Goal: Check status: Check status

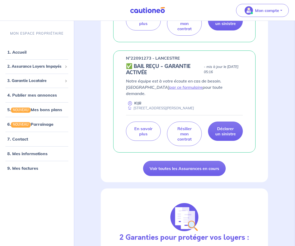
scroll to position [536, 0]
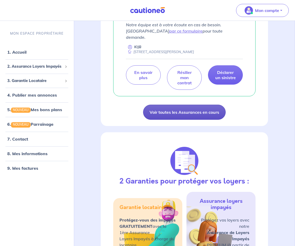
click at [199, 105] on link "Voir toutes les Assurances en cours" at bounding box center [184, 112] width 83 height 15
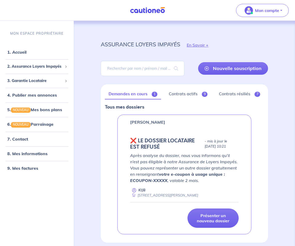
scroll to position [7, 0]
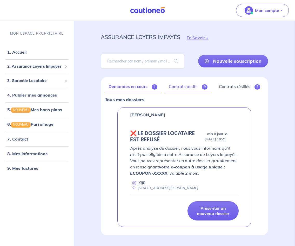
click at [185, 89] on link "Contrats actifs 9" at bounding box center [188, 86] width 46 height 11
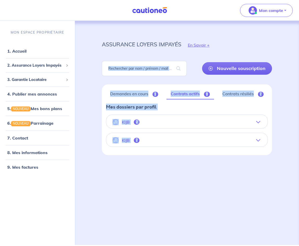
drag, startPoint x: 298, startPoint y: 23, endPoint x: 277, endPoint y: 168, distance: 146.1
click at [277, 168] on div "assurance loyers impayés En Savoir + Nouvelle souscription Fermer Valider un lo…" at bounding box center [187, 133] width 224 height 224
click at [236, 152] on div "Demandes en cours 1 Contrats actifs 9 Contrats résiliés 7 Mes dossiers par prof…" at bounding box center [187, 119] width 170 height 71
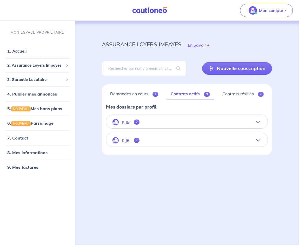
click at [242, 134] on button "KIJB 7" at bounding box center [186, 140] width 161 height 12
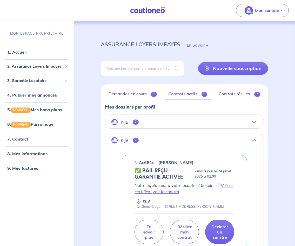
click at [250, 118] on button "KIJB 2" at bounding box center [184, 122] width 159 height 12
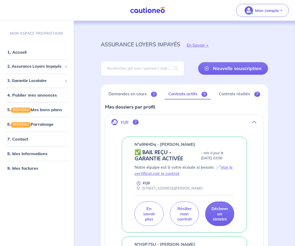
click at [250, 118] on button "KIJB 2" at bounding box center [184, 122] width 159 height 12
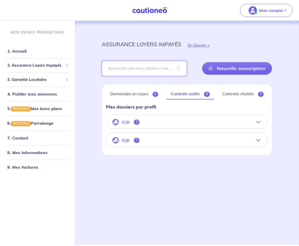
drag, startPoint x: 143, startPoint y: 92, endPoint x: 137, endPoint y: 67, distance: 25.5
click at [137, 67] on input "search" at bounding box center [144, 68] width 85 height 15
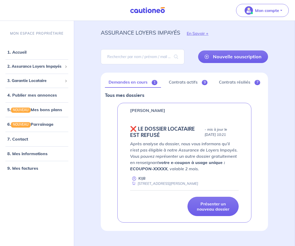
scroll to position [22, 0]
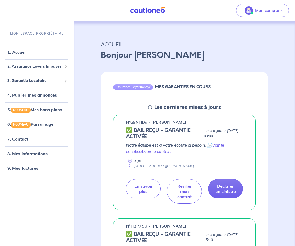
drag, startPoint x: 295, startPoint y: 30, endPoint x: 293, endPoint y: 46, distance: 15.8
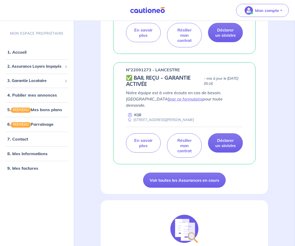
scroll to position [508, 0]
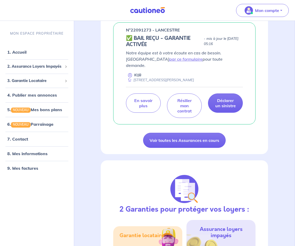
click at [142, 32] on p "n°22091273 - LANCESTRE" at bounding box center [153, 30] width 54 height 6
copy p "22091273"
